Goal: Find specific page/section: Find specific page/section

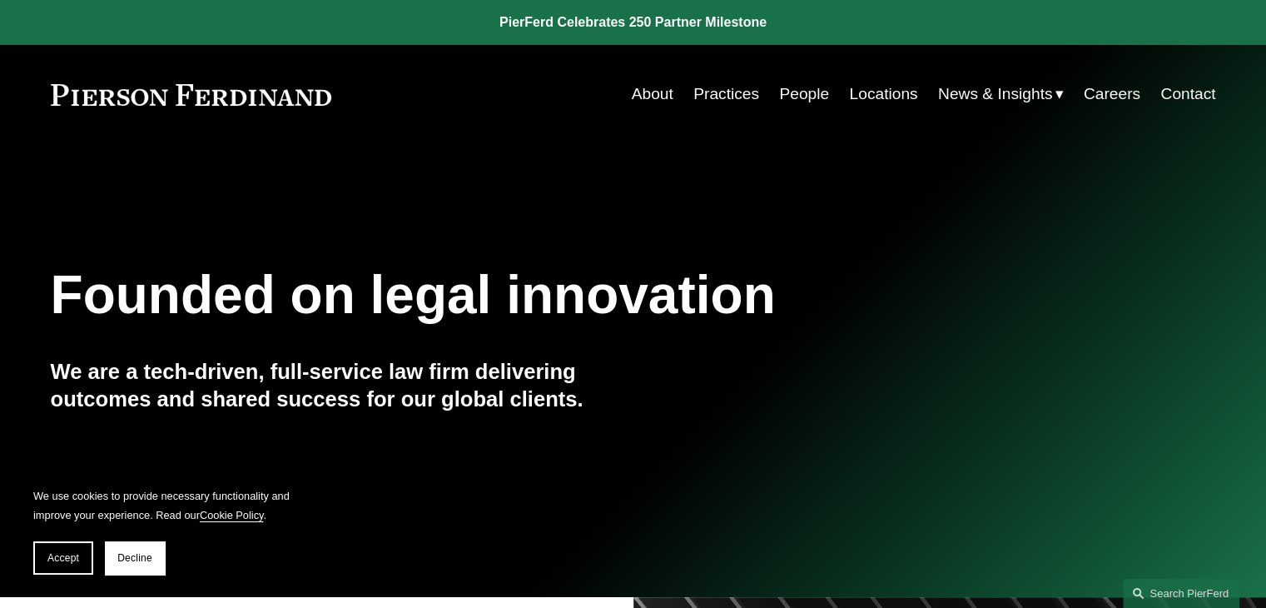
click at [799, 97] on link "People" at bounding box center [804, 94] width 50 height 32
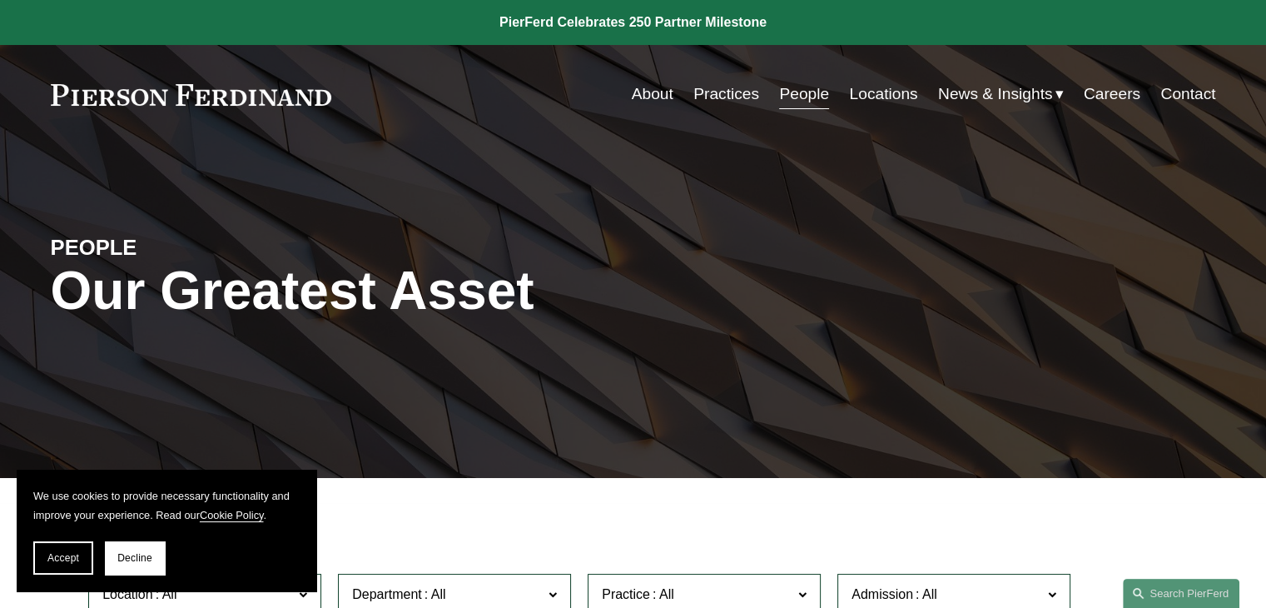
scroll to position [167, 0]
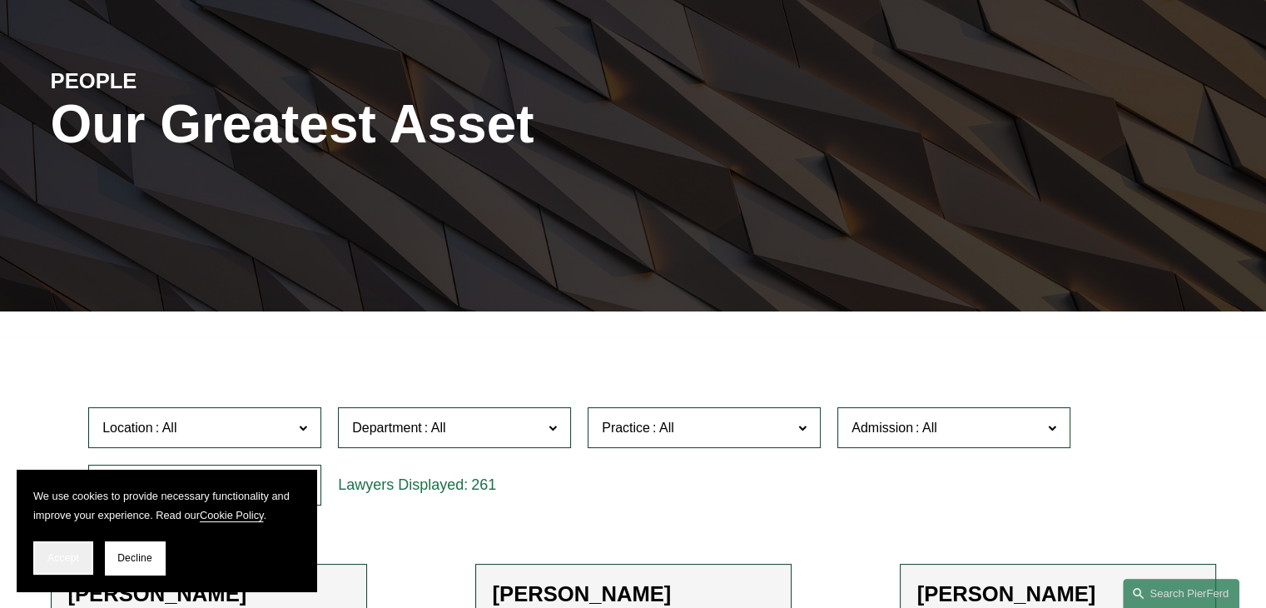
click at [53, 559] on span "Accept" at bounding box center [63, 558] width 32 height 12
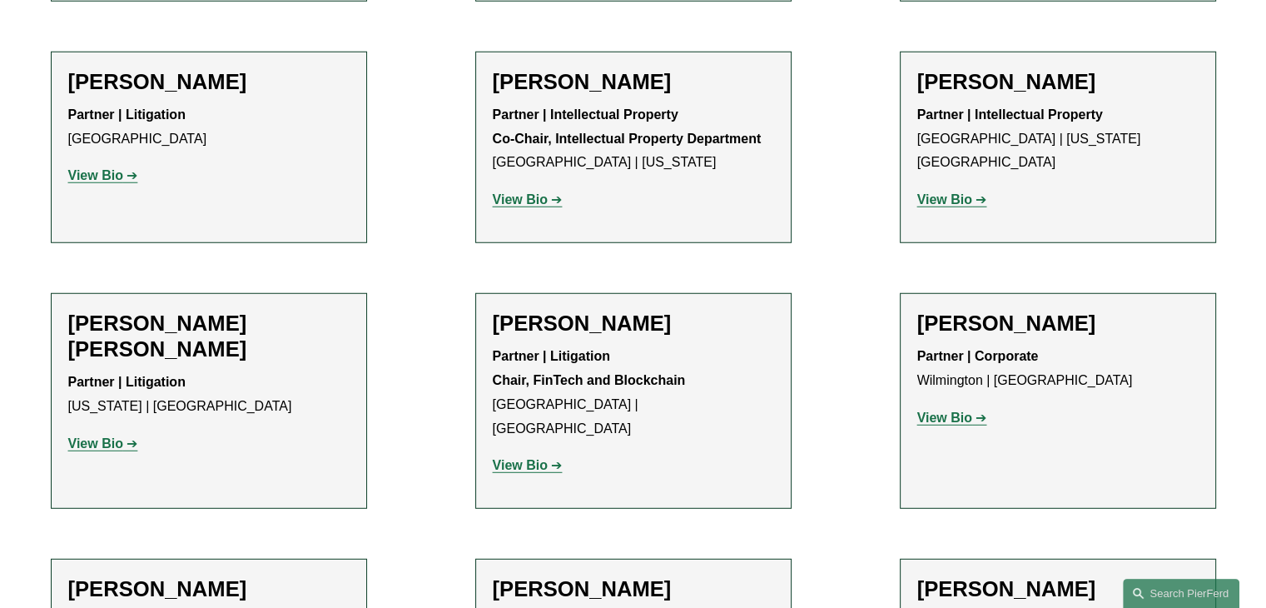
scroll to position [10989, 0]
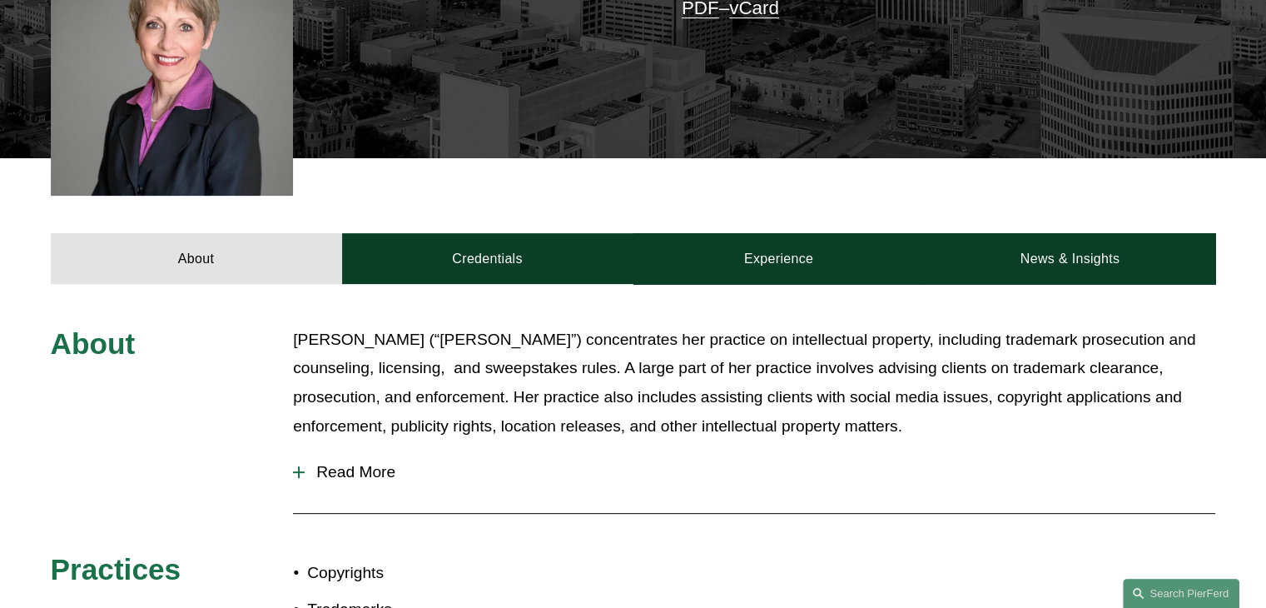
scroll to position [749, 0]
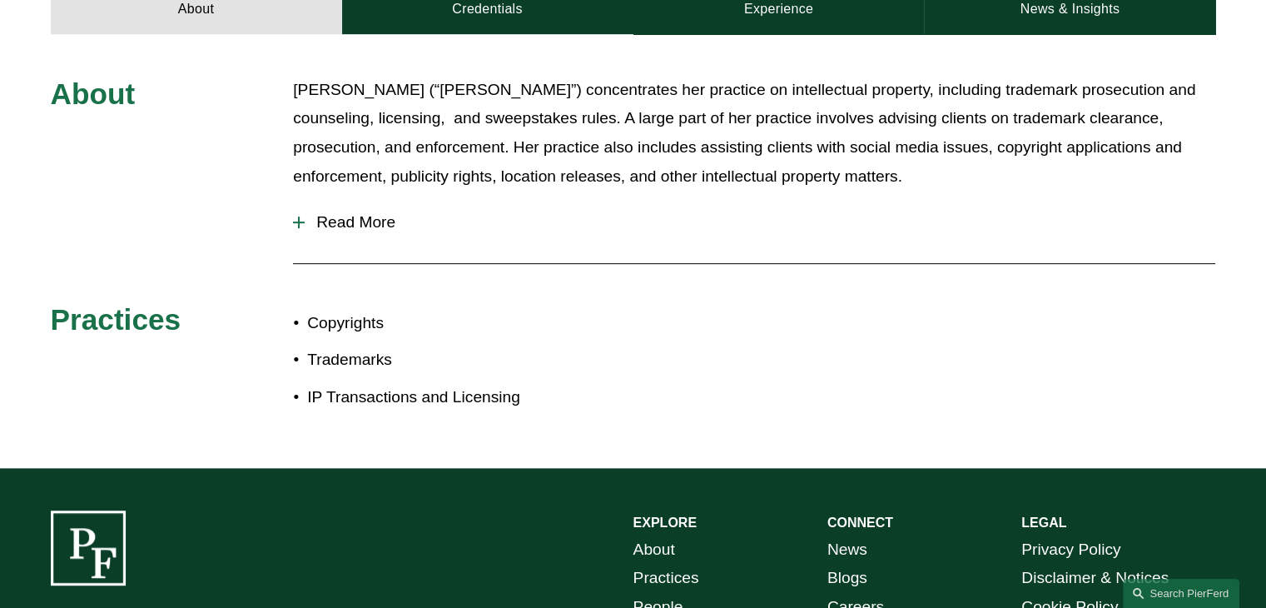
click at [320, 220] on span "Read More" at bounding box center [760, 222] width 911 height 18
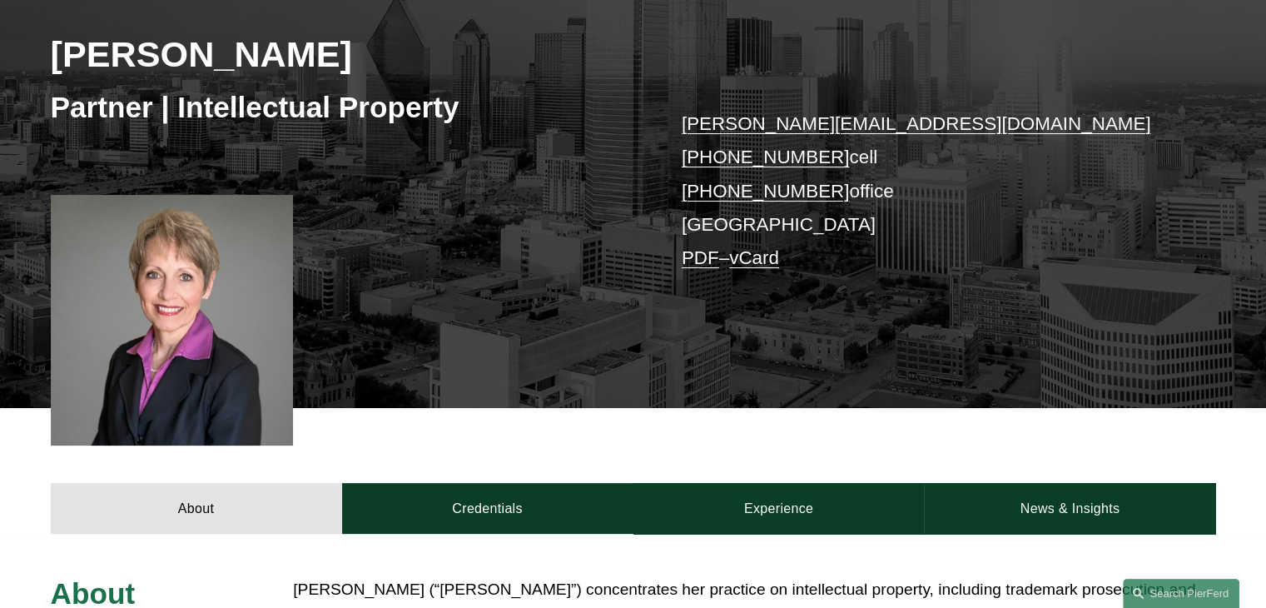
scroll to position [0, 0]
